Goal: Task Accomplishment & Management: Manage account settings

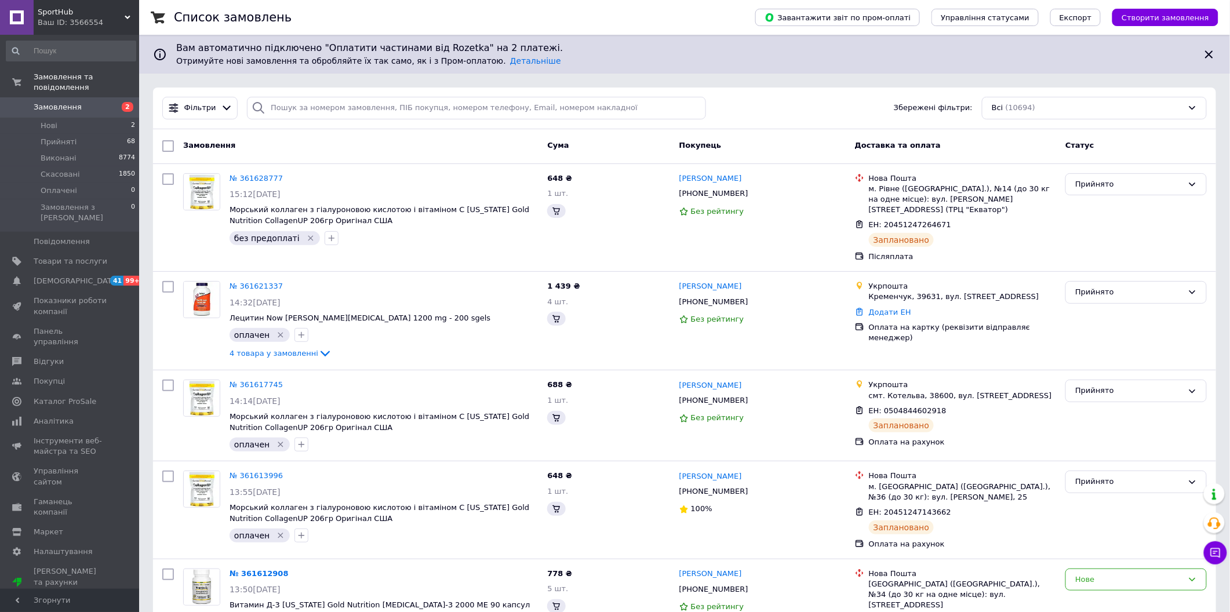
click at [61, 106] on link "Замовлення 2" at bounding box center [71, 107] width 142 height 20
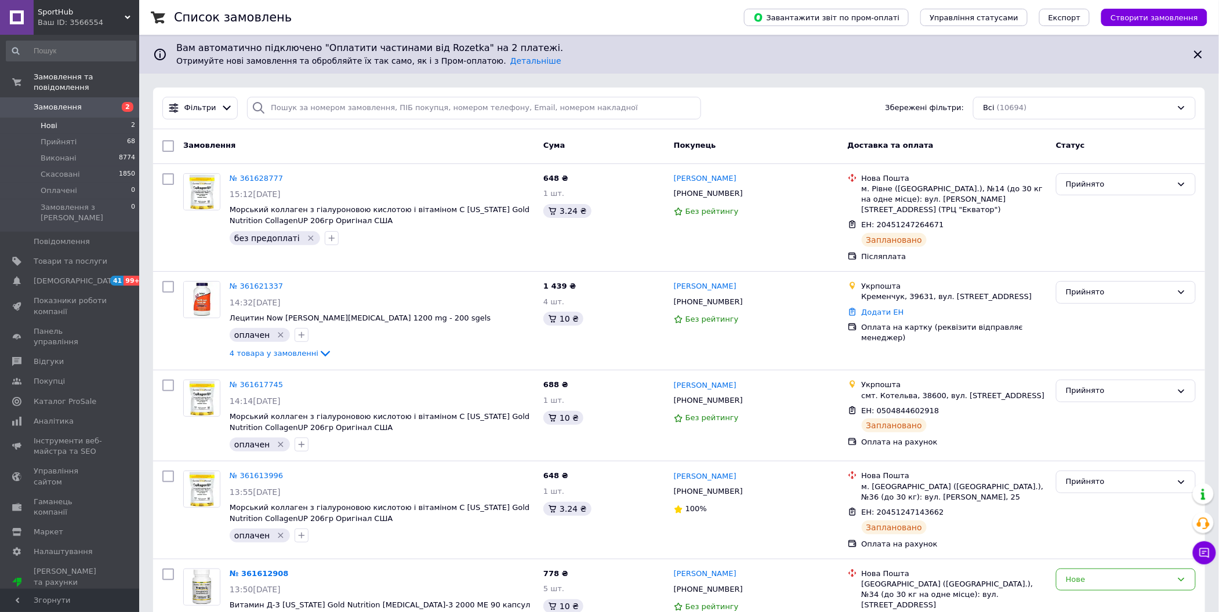
click at [59, 118] on li "Нові 2" at bounding box center [71, 126] width 142 height 16
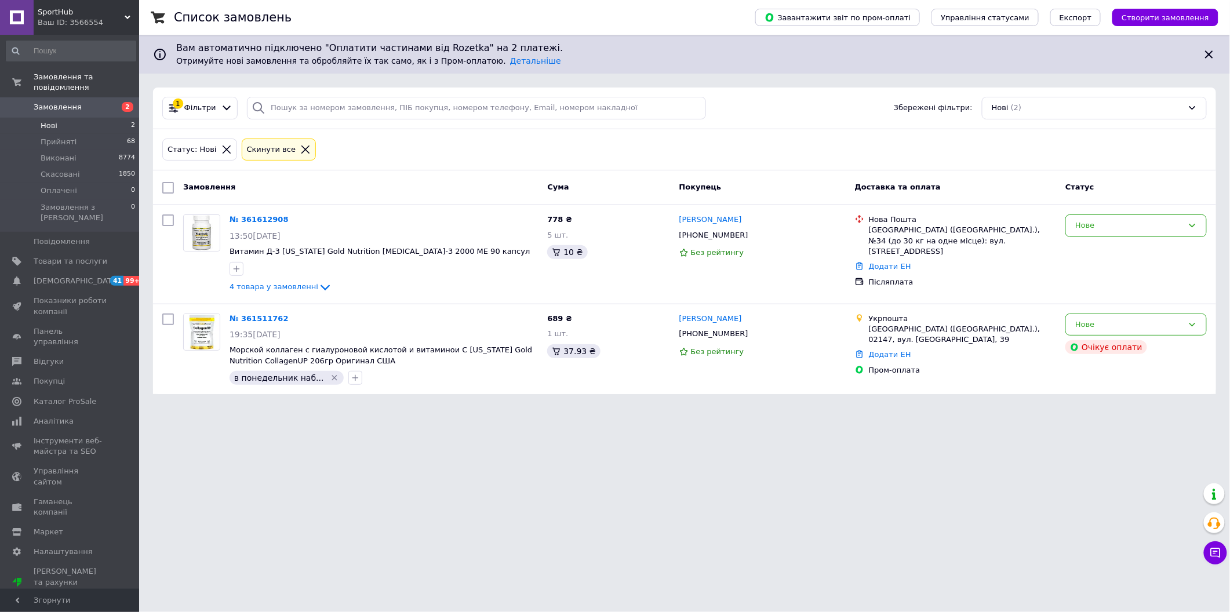
click at [59, 119] on li "Нові 2" at bounding box center [71, 126] width 142 height 16
click at [68, 271] on link "[DEMOGRAPHIC_DATA] 41 99+" at bounding box center [71, 281] width 142 height 20
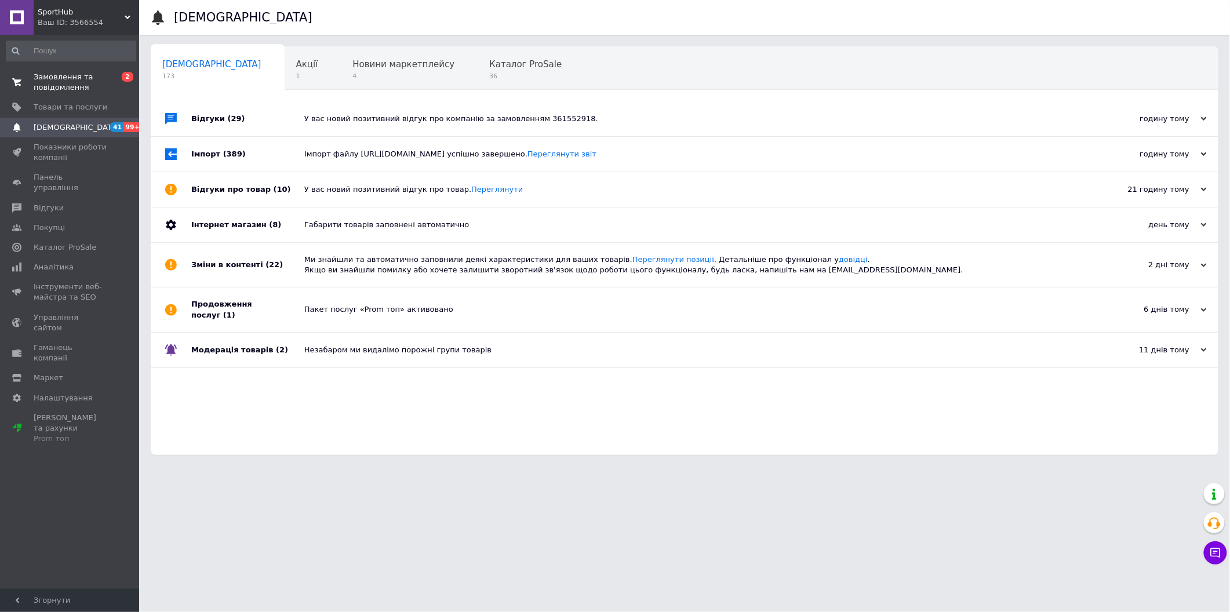
click at [91, 93] on span "Замовлення та повідомлення" at bounding box center [71, 82] width 74 height 21
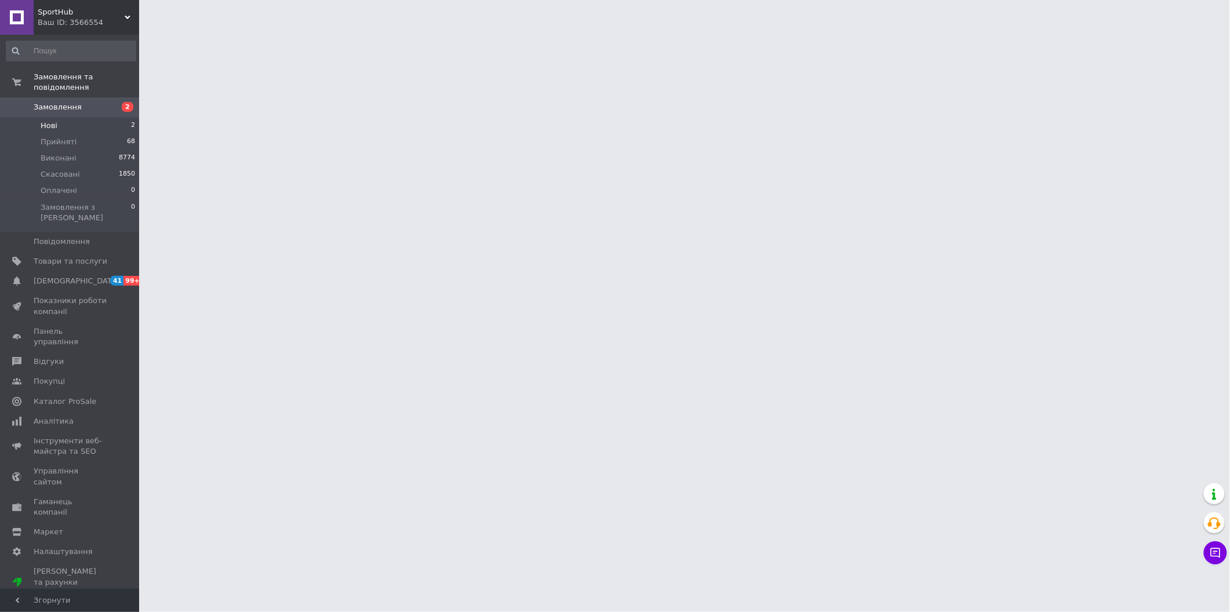
click at [89, 118] on li "Нові 2" at bounding box center [71, 126] width 142 height 16
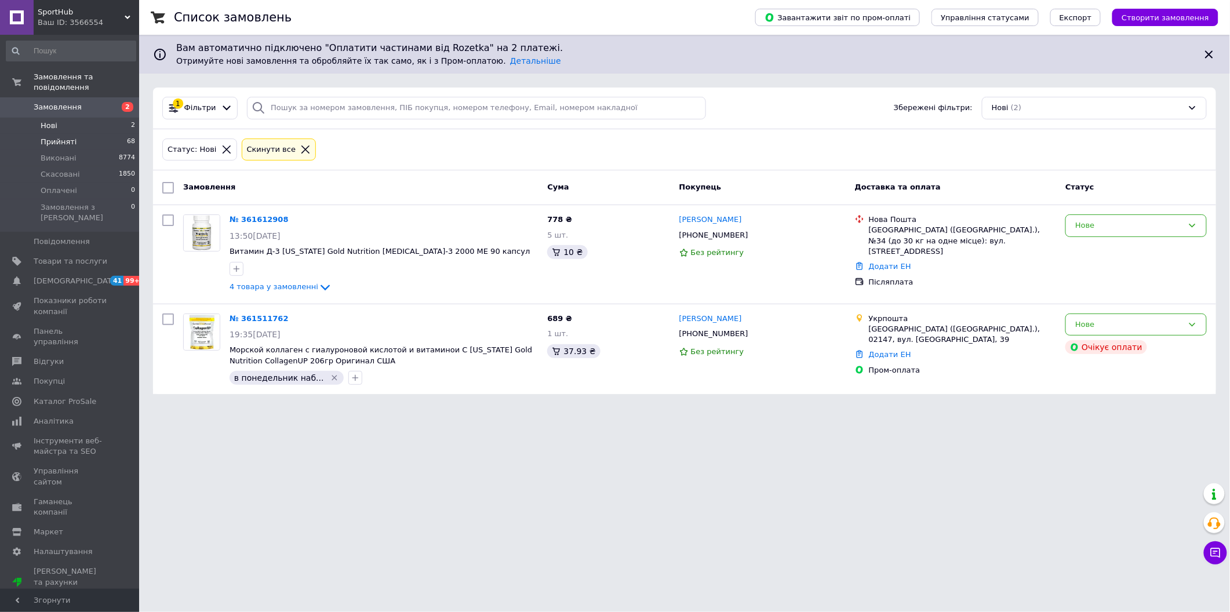
click at [87, 134] on li "Прийняті 68" at bounding box center [71, 142] width 142 height 16
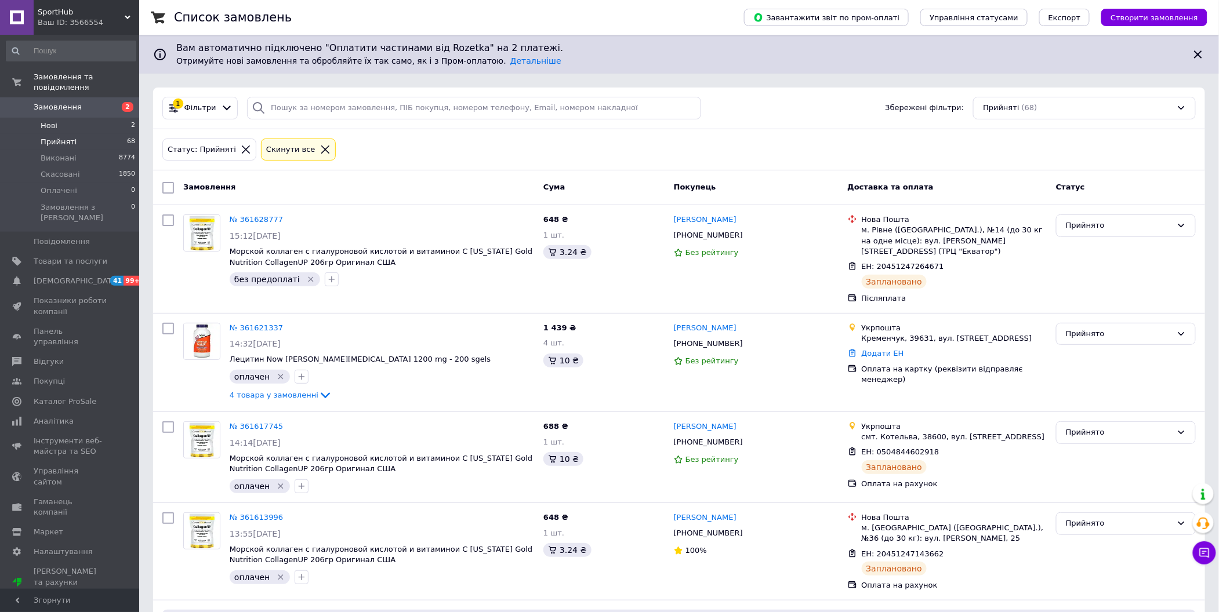
click at [75, 121] on li "Нові 2" at bounding box center [71, 126] width 142 height 16
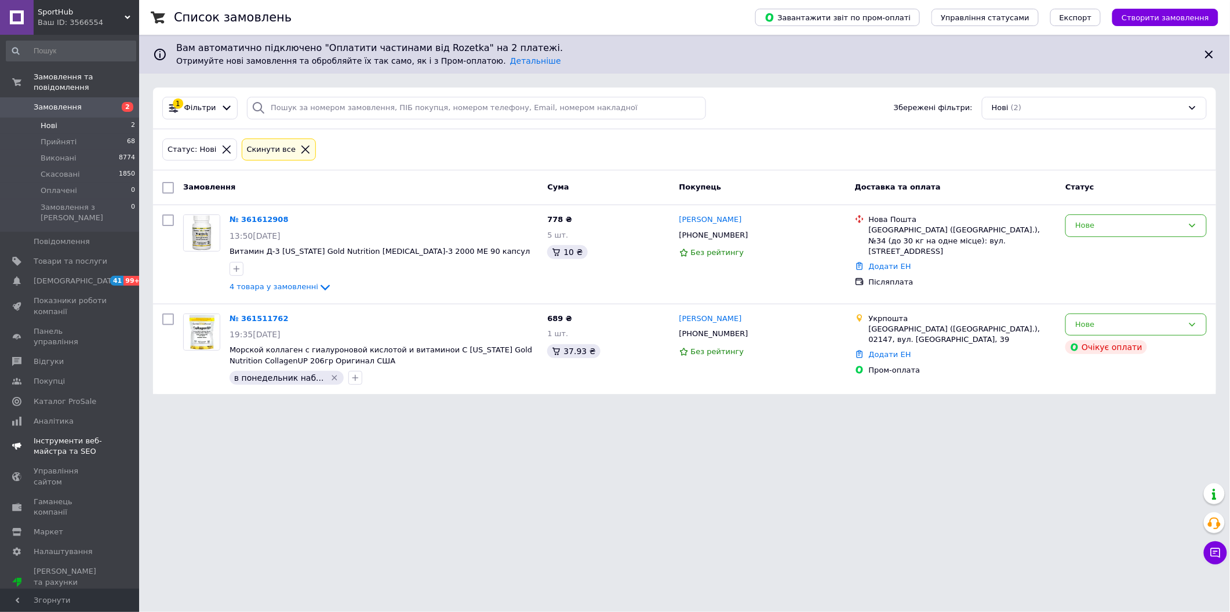
click at [93, 296] on span "Показники роботи компанії" at bounding box center [71, 306] width 74 height 21
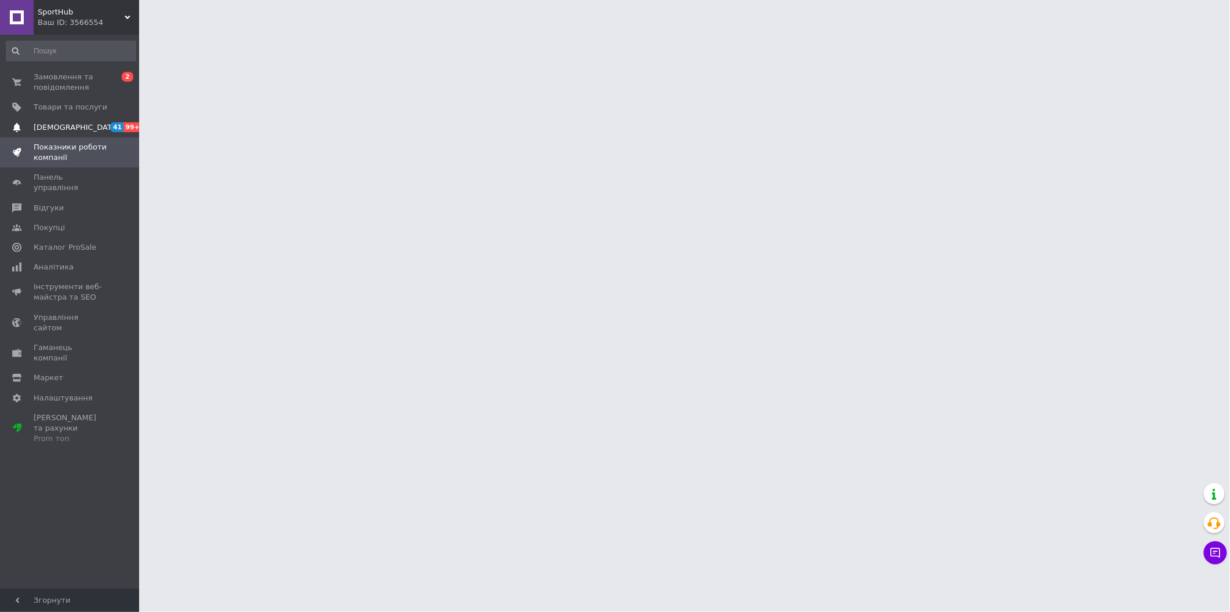
click at [92, 126] on span "[DEMOGRAPHIC_DATA]" at bounding box center [71, 127] width 74 height 10
